Goal: Contribute content

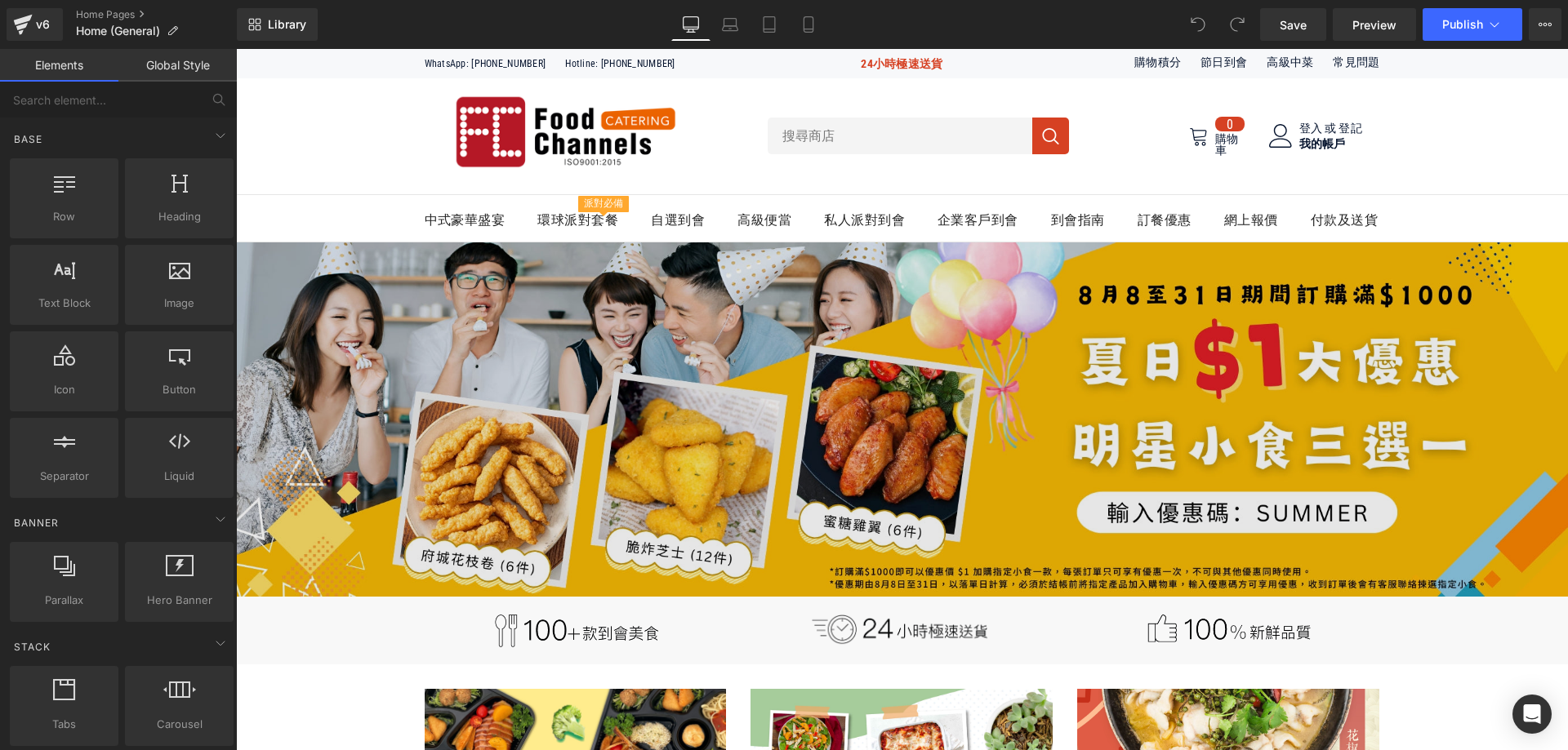
click at [732, 320] on img at bounding box center [902, 419] width 1332 height 354
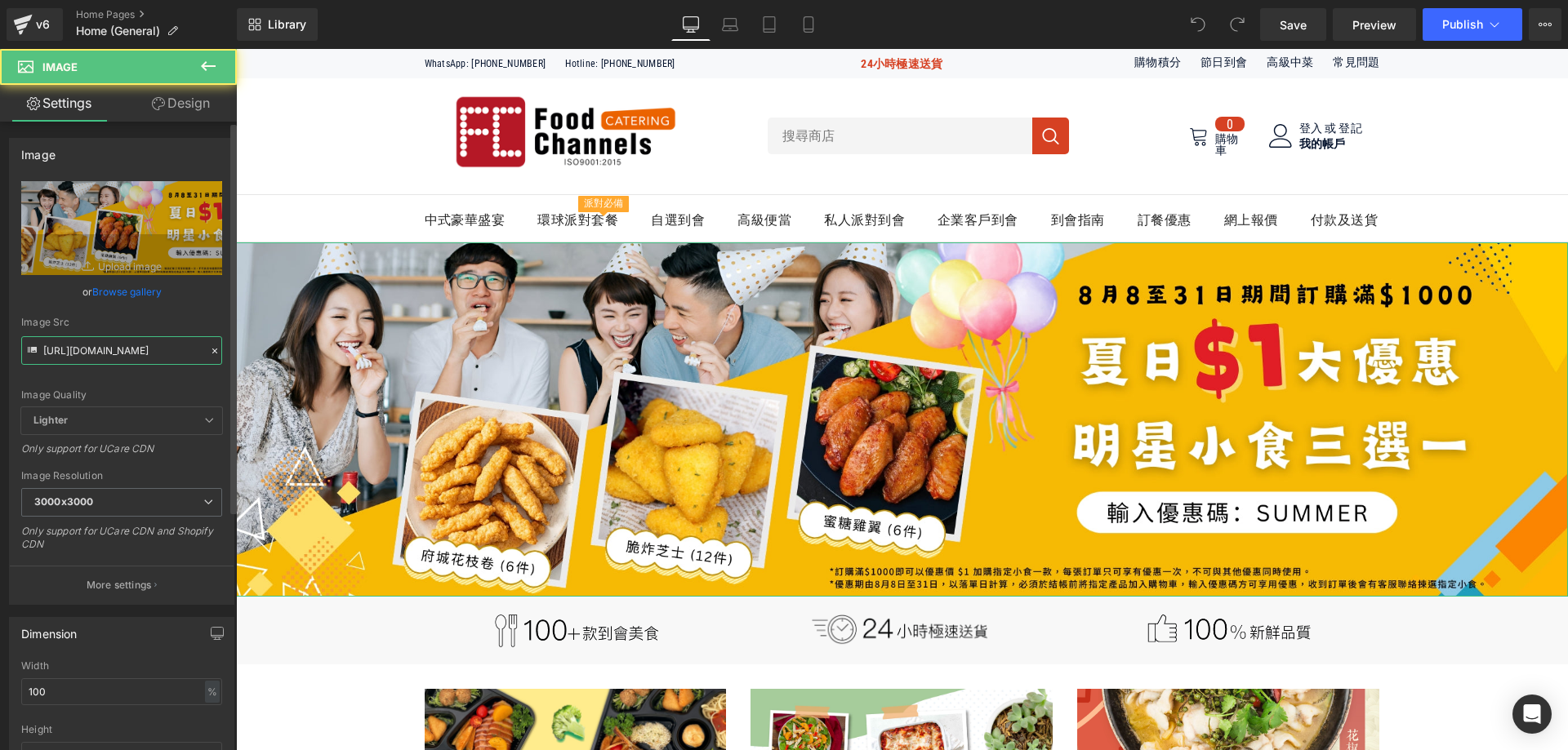
click at [153, 344] on input "[URL][DOMAIN_NAME]" at bounding box center [121, 351] width 200 height 29
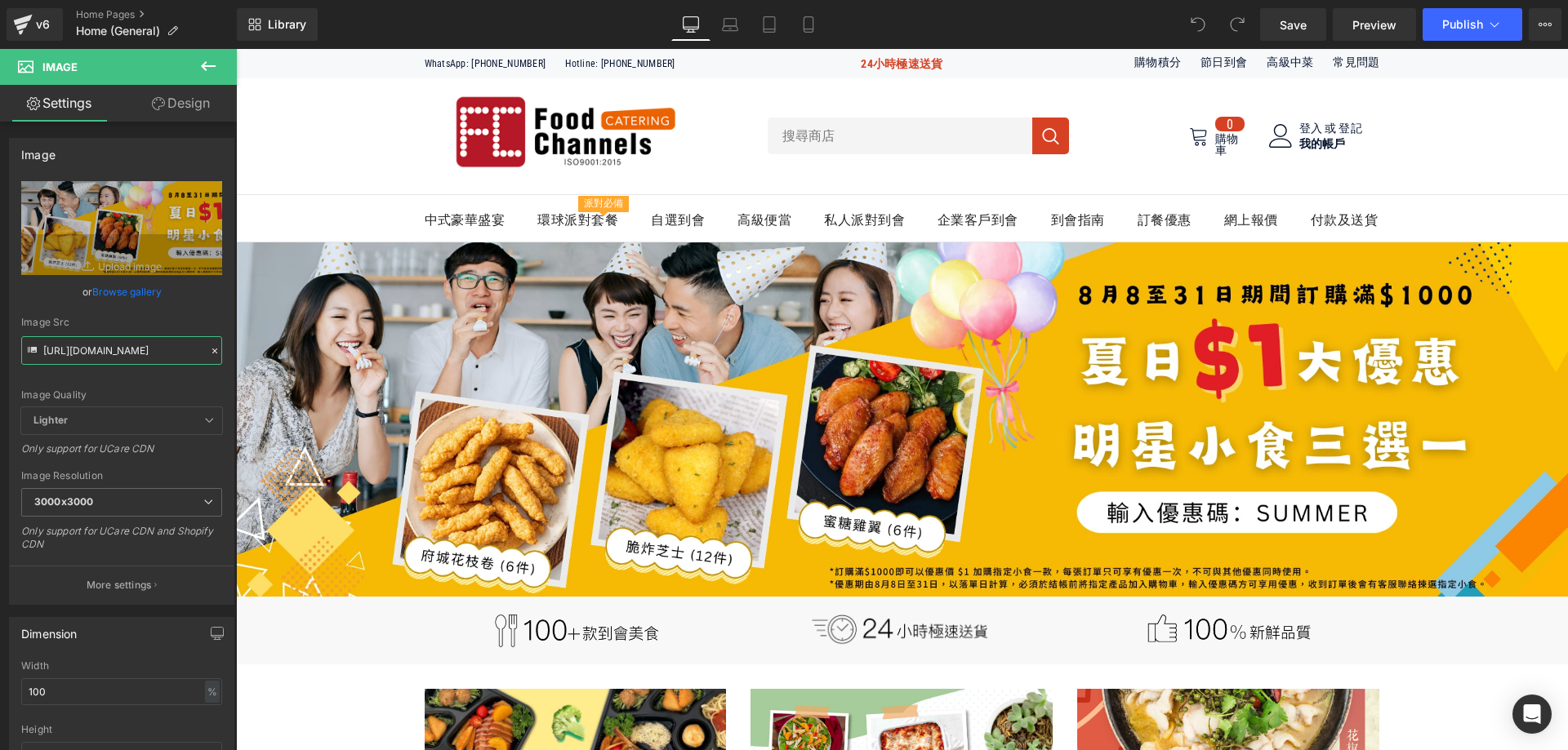
type input "[URL][DOMAIN_NAME]"
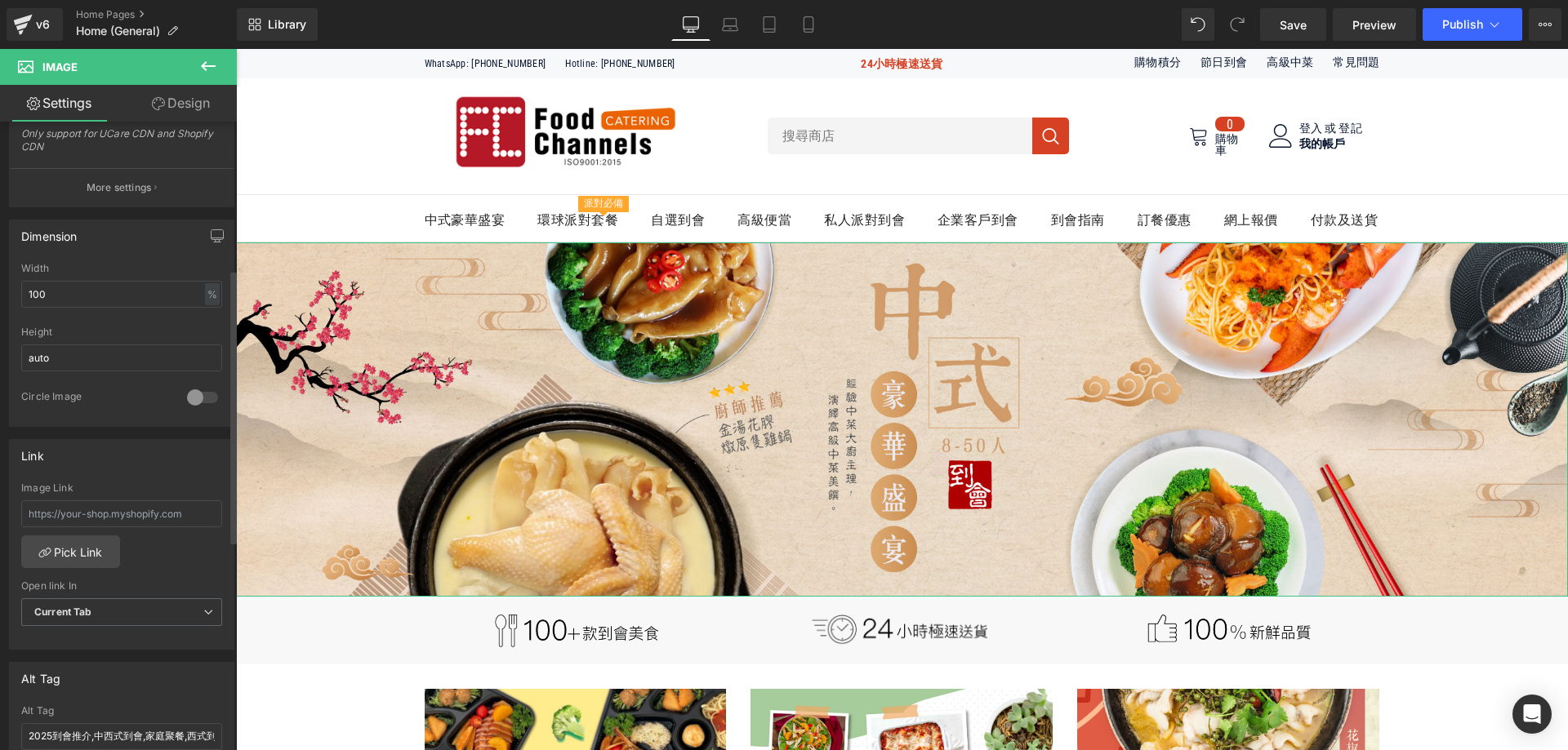
scroll to position [572, 0]
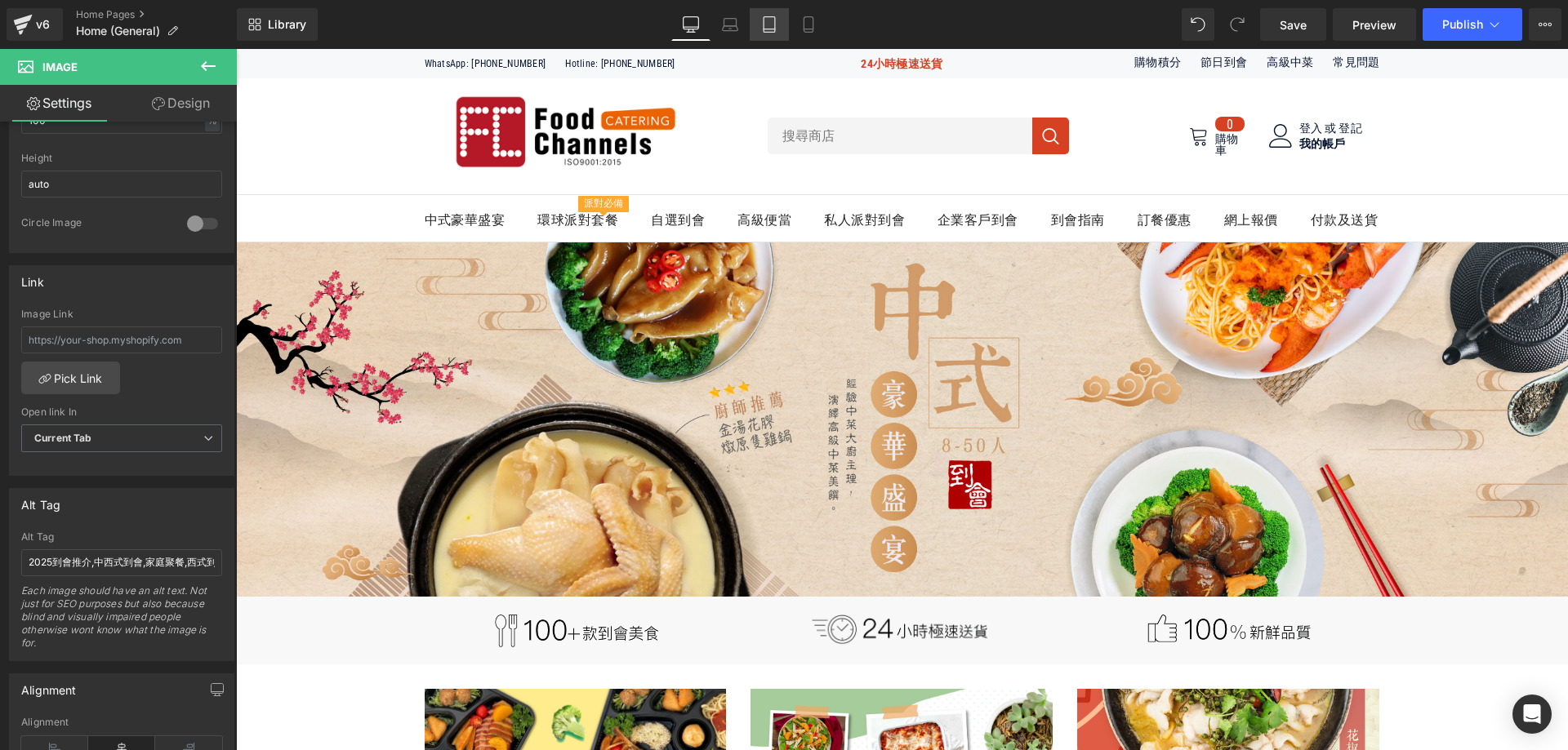
click at [753, 20] on link "Tablet" at bounding box center [769, 25] width 39 height 33
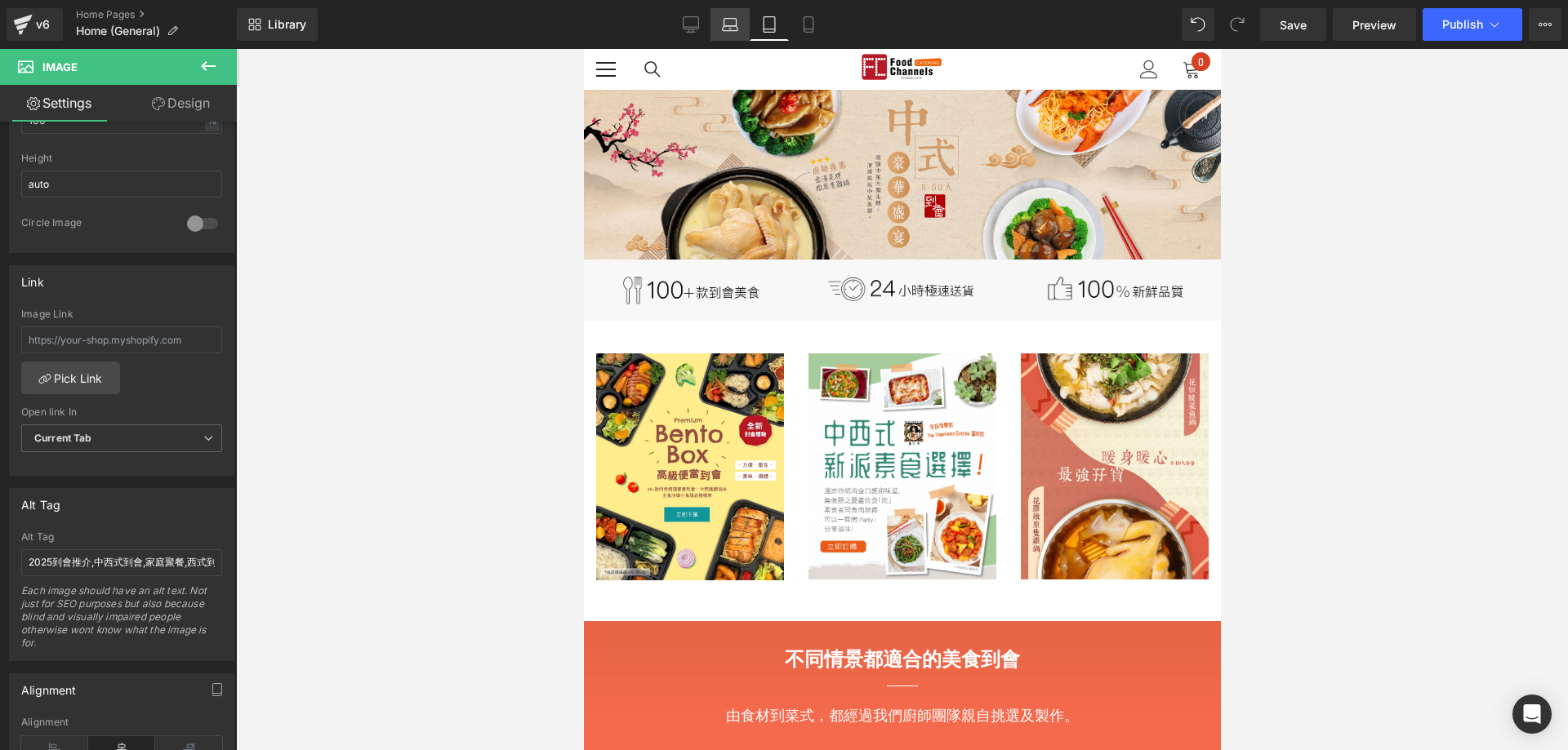
click at [744, 23] on link "Laptop" at bounding box center [730, 25] width 39 height 33
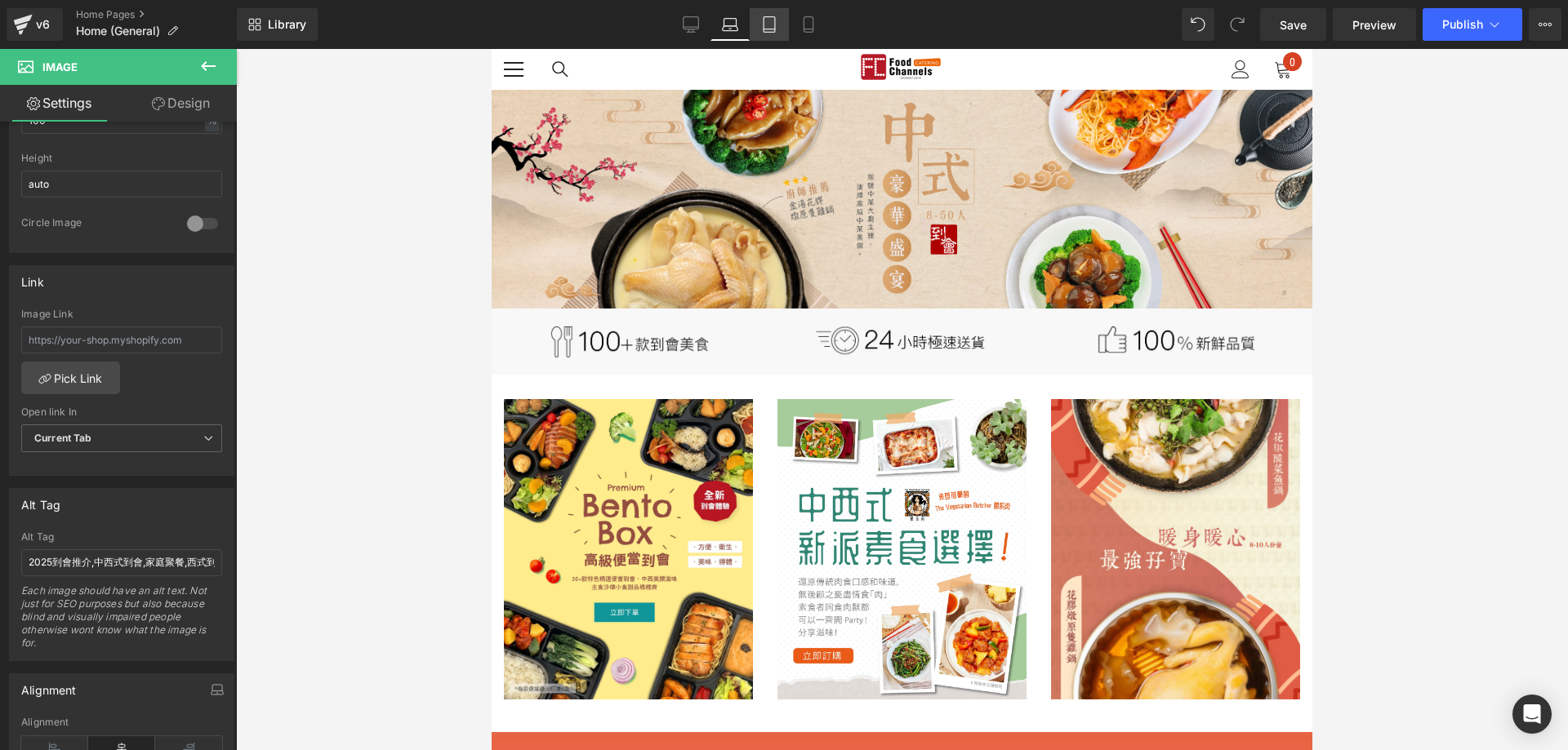
click at [767, 19] on icon at bounding box center [769, 24] width 16 height 16
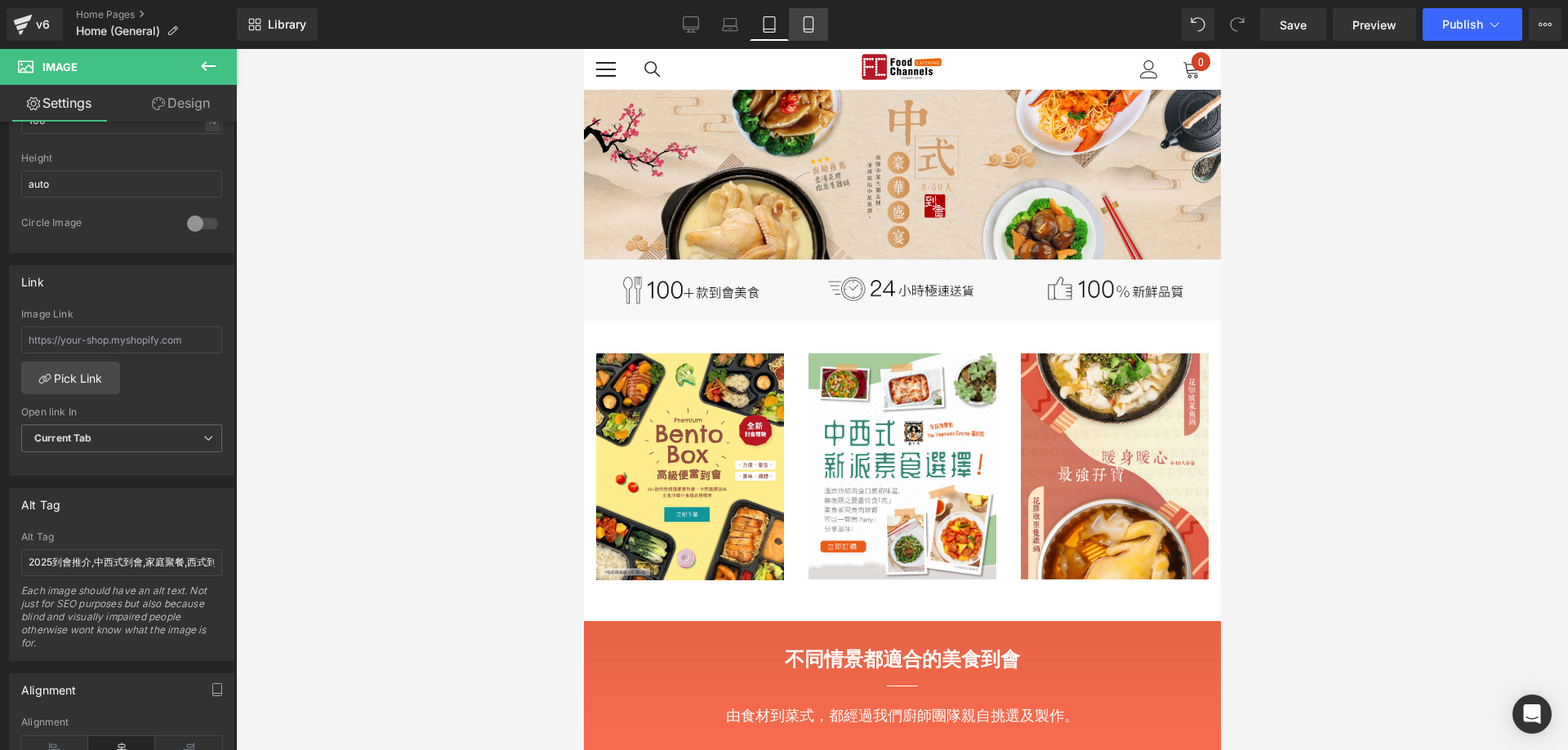
drag, startPoint x: 810, startPoint y: 13, endPoint x: 98, endPoint y: 85, distance: 715.6
click at [810, 13] on link "Mobile" at bounding box center [809, 25] width 39 height 33
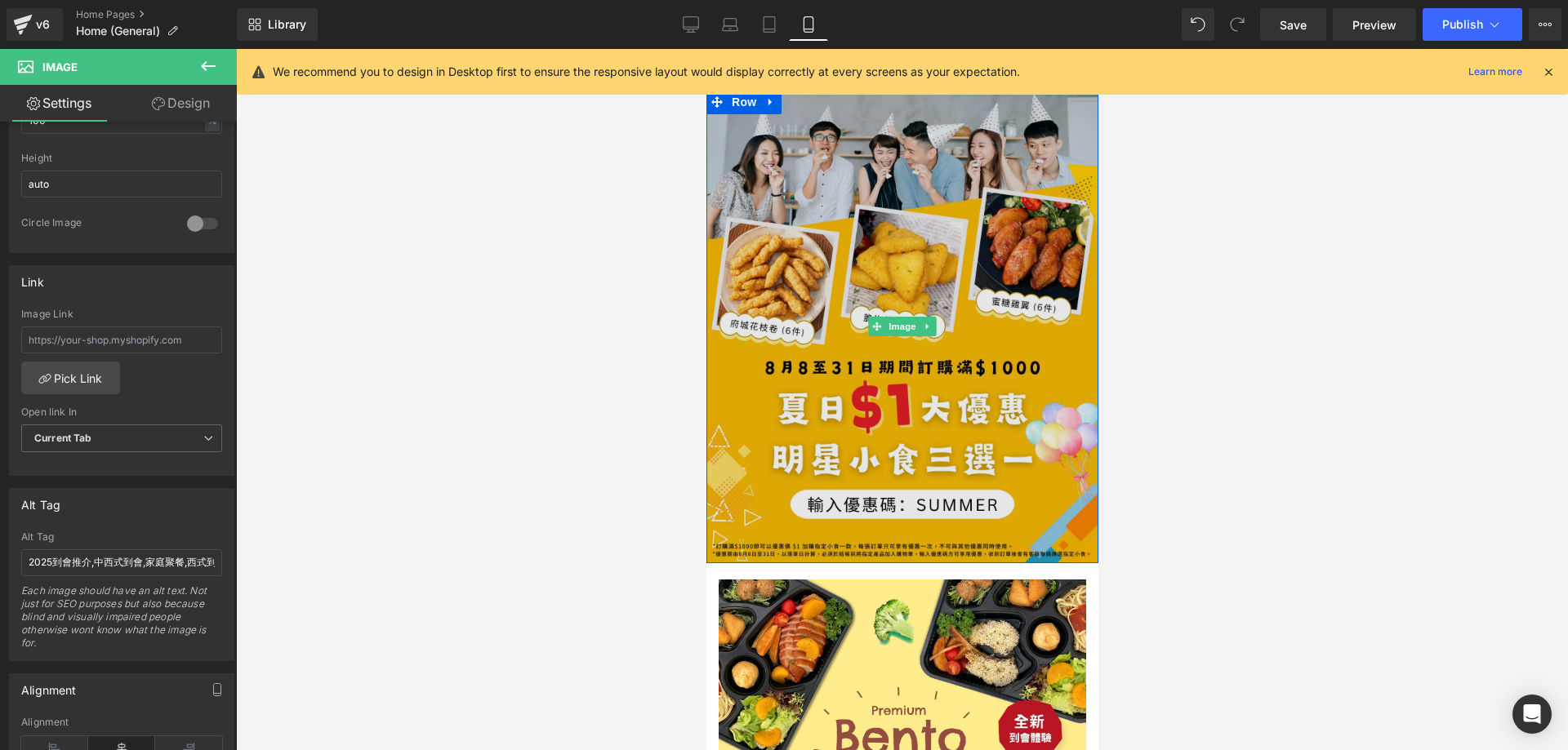
click at [795, 263] on img at bounding box center [901, 326] width 392 height 474
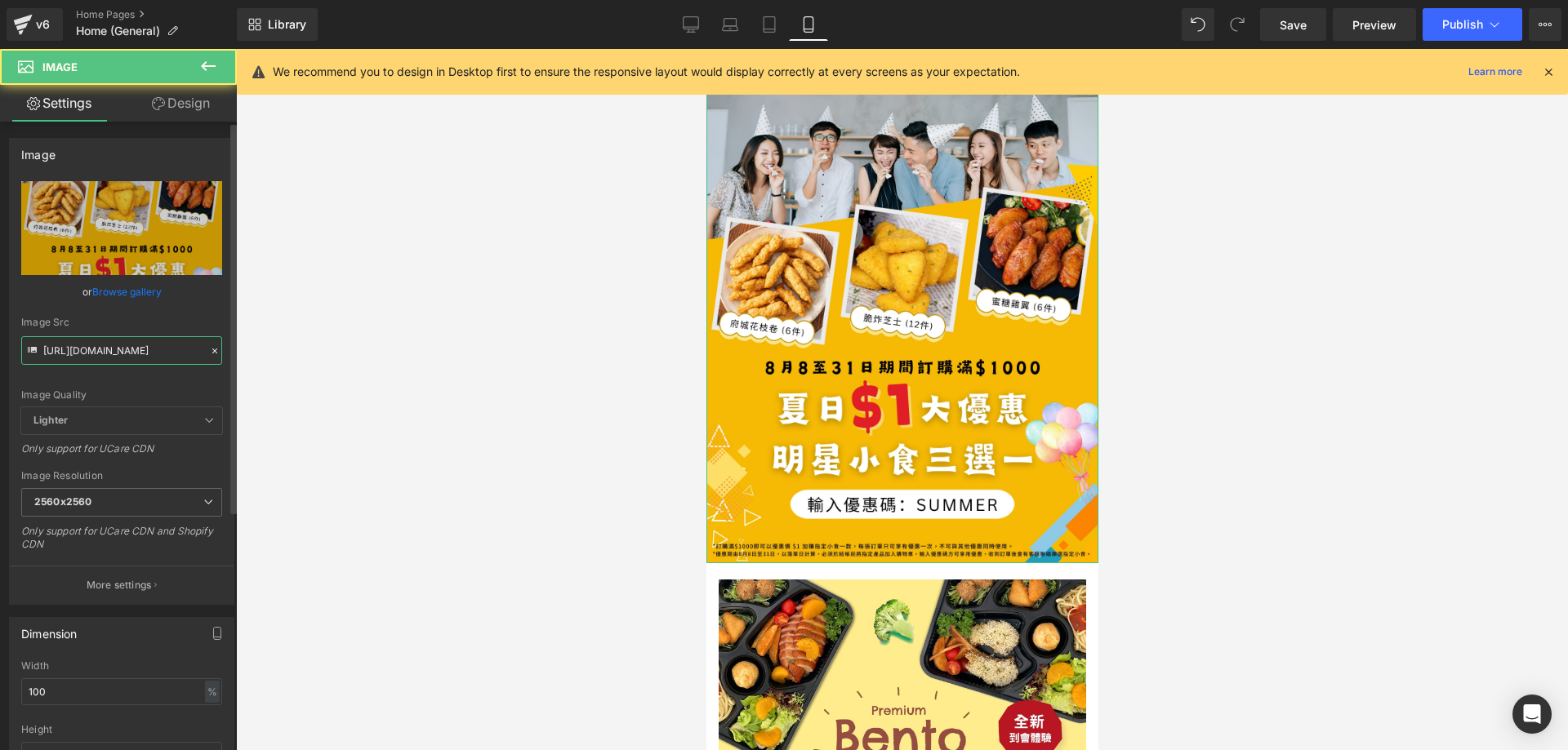
click at [153, 359] on input "[URL][DOMAIN_NAME]" at bounding box center [121, 351] width 200 height 29
paste input "FC-Catering-Chinese-set-02.jpg?v=1614935427"
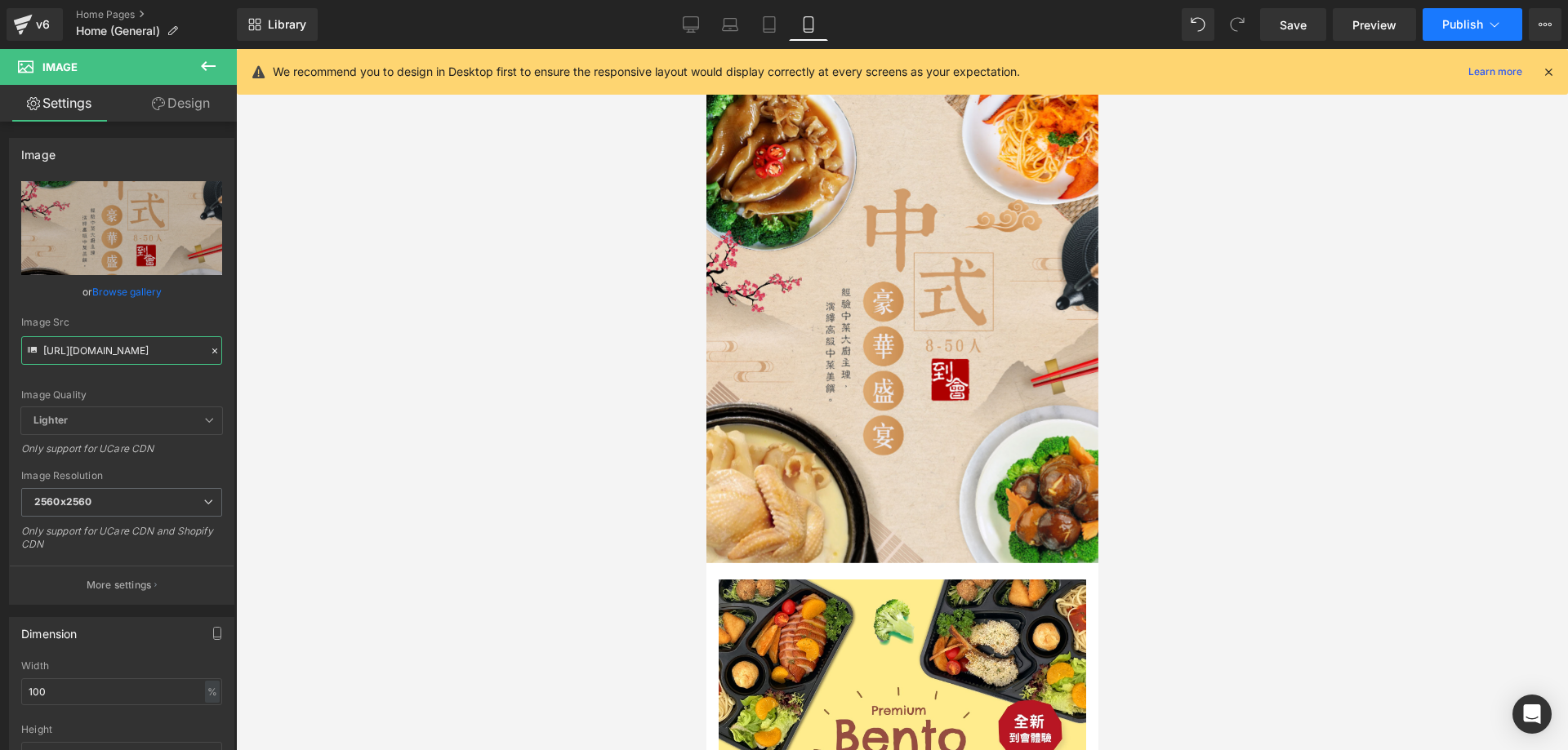
type input "[URL][DOMAIN_NAME]"
click at [1462, 20] on span "Publish" at bounding box center [1462, 24] width 41 height 13
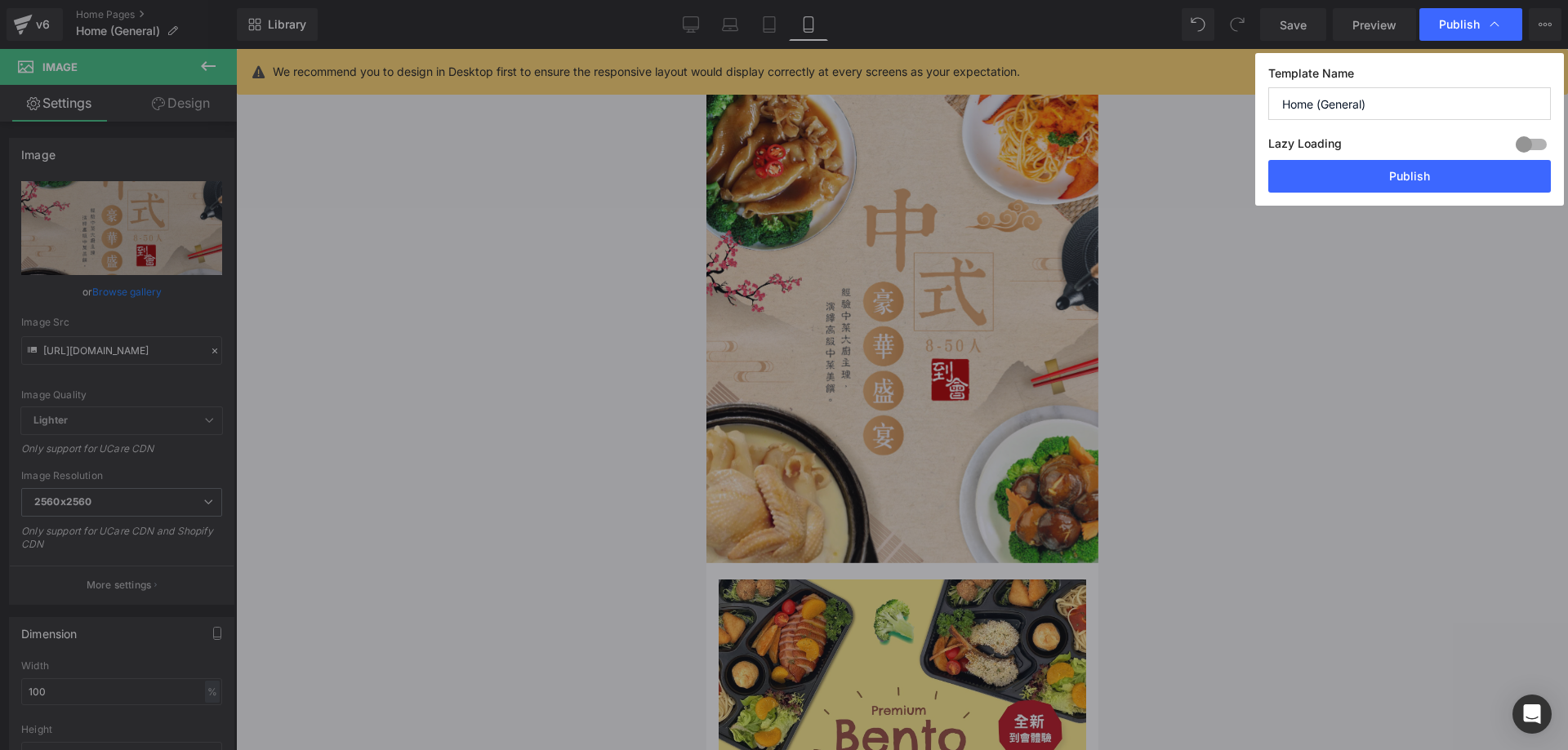
scroll to position [0, 0]
click at [1381, 180] on button "Publish" at bounding box center [1409, 176] width 282 height 33
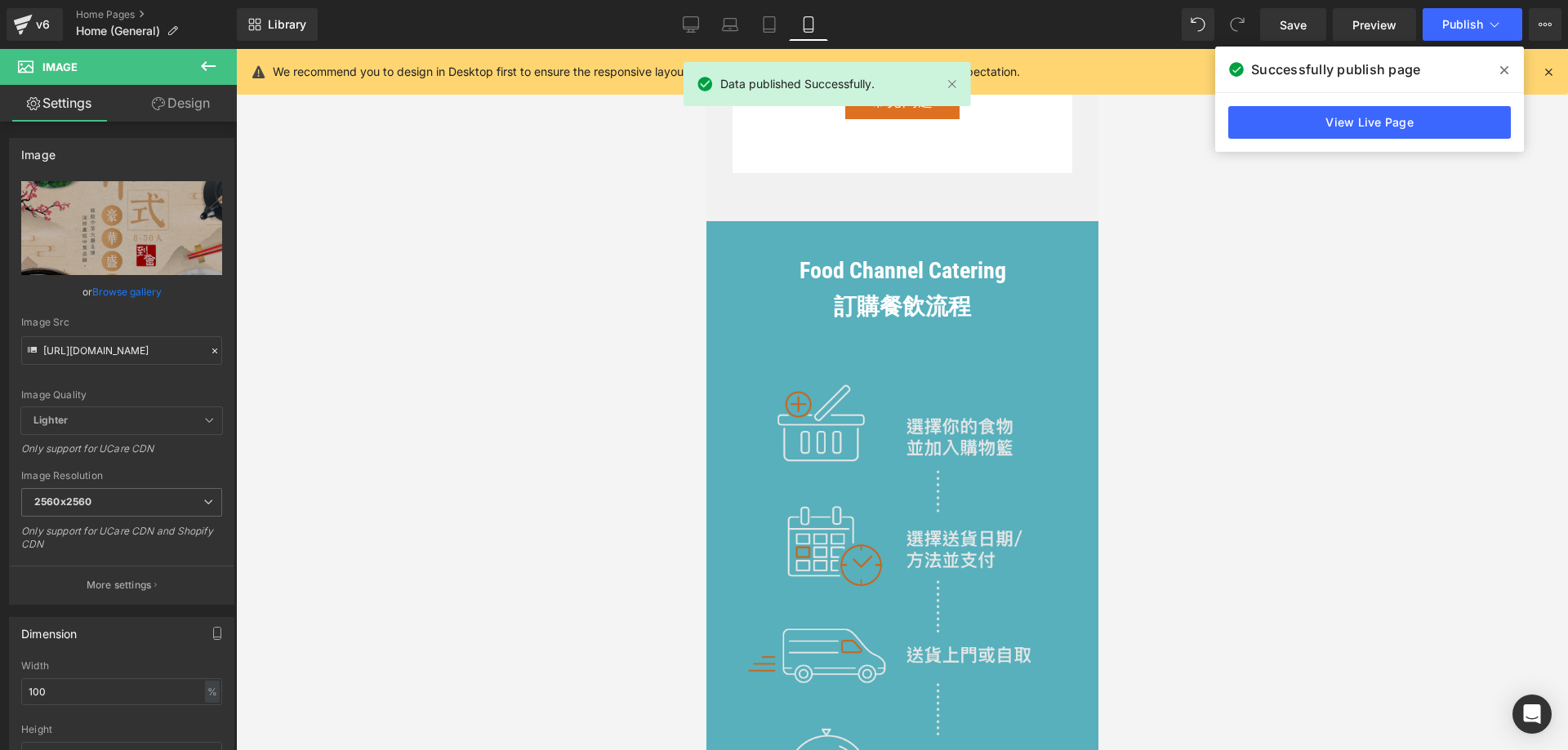
scroll to position [8326, 0]
